Goal: Task Accomplishment & Management: Use online tool/utility

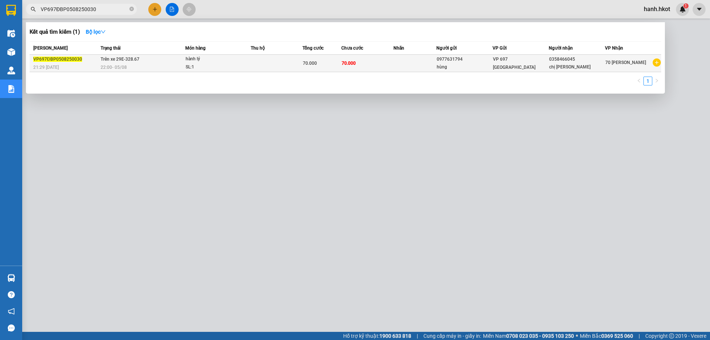
type input "VP697ĐBP0508250030"
click at [273, 67] on td at bounding box center [277, 63] width 52 height 17
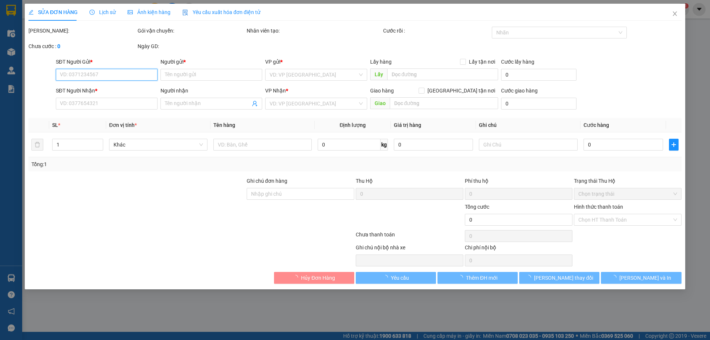
type input "0977631794"
type input "hùng"
type input "0358466045"
type input "chị [PERSON_NAME]"
type input "70.000"
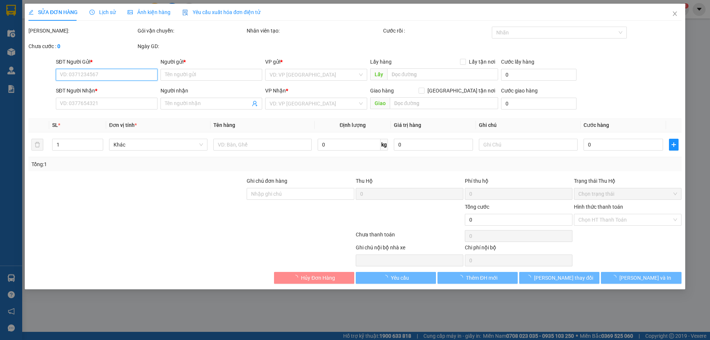
type input "70.000"
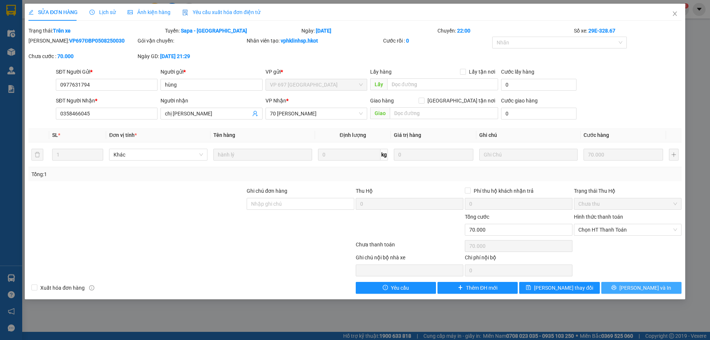
click at [654, 287] on span "[PERSON_NAME] và In" at bounding box center [645, 288] width 52 height 8
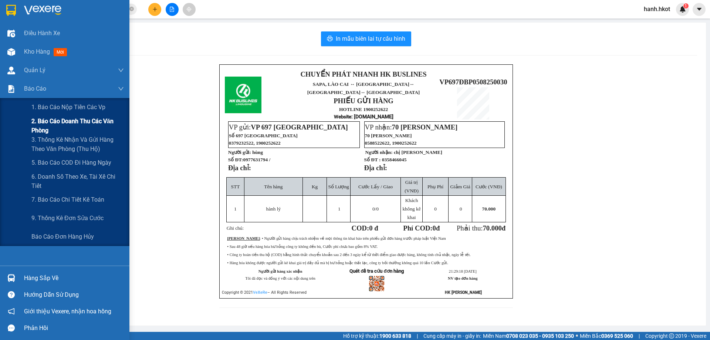
click at [54, 123] on span "2. Báo cáo doanh thu các văn phòng" at bounding box center [77, 125] width 92 height 18
